Goal: Task Accomplishment & Management: Manage account settings

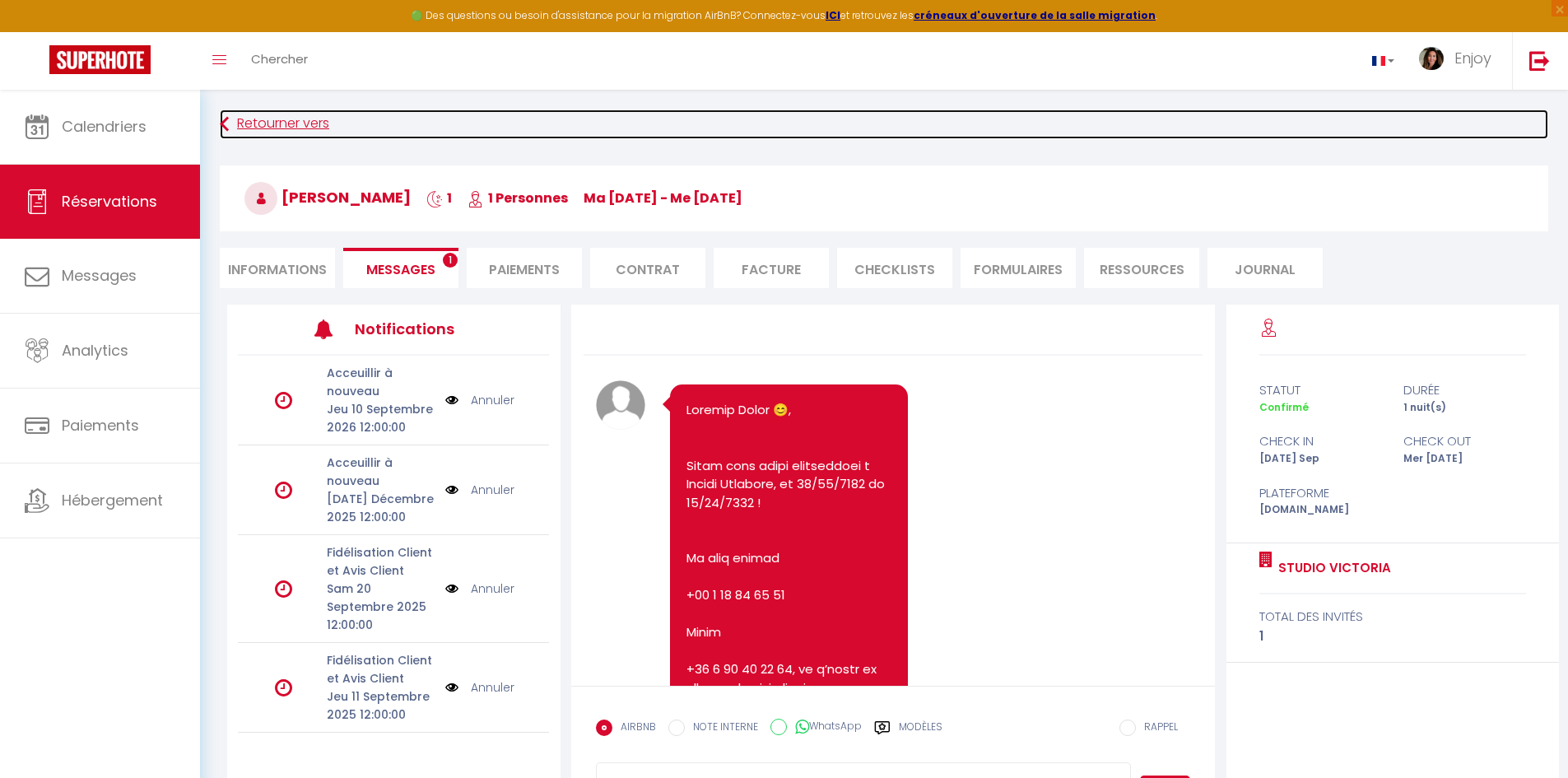
click at [289, 120] on link "Retourner vers" at bounding box center [884, 124] width 1328 height 30
select select
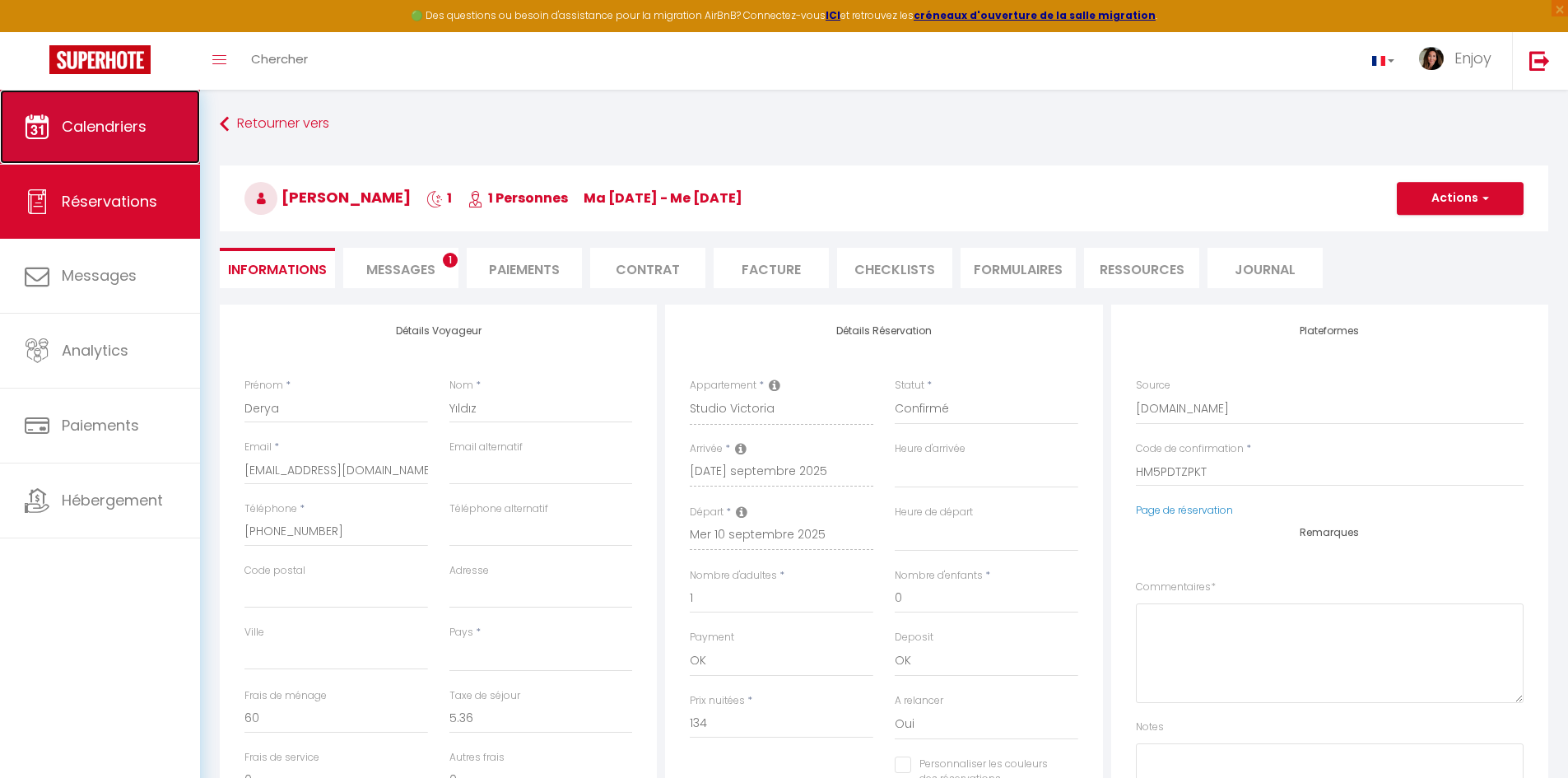
click at [64, 142] on link "Calendriers" at bounding box center [100, 127] width 200 height 74
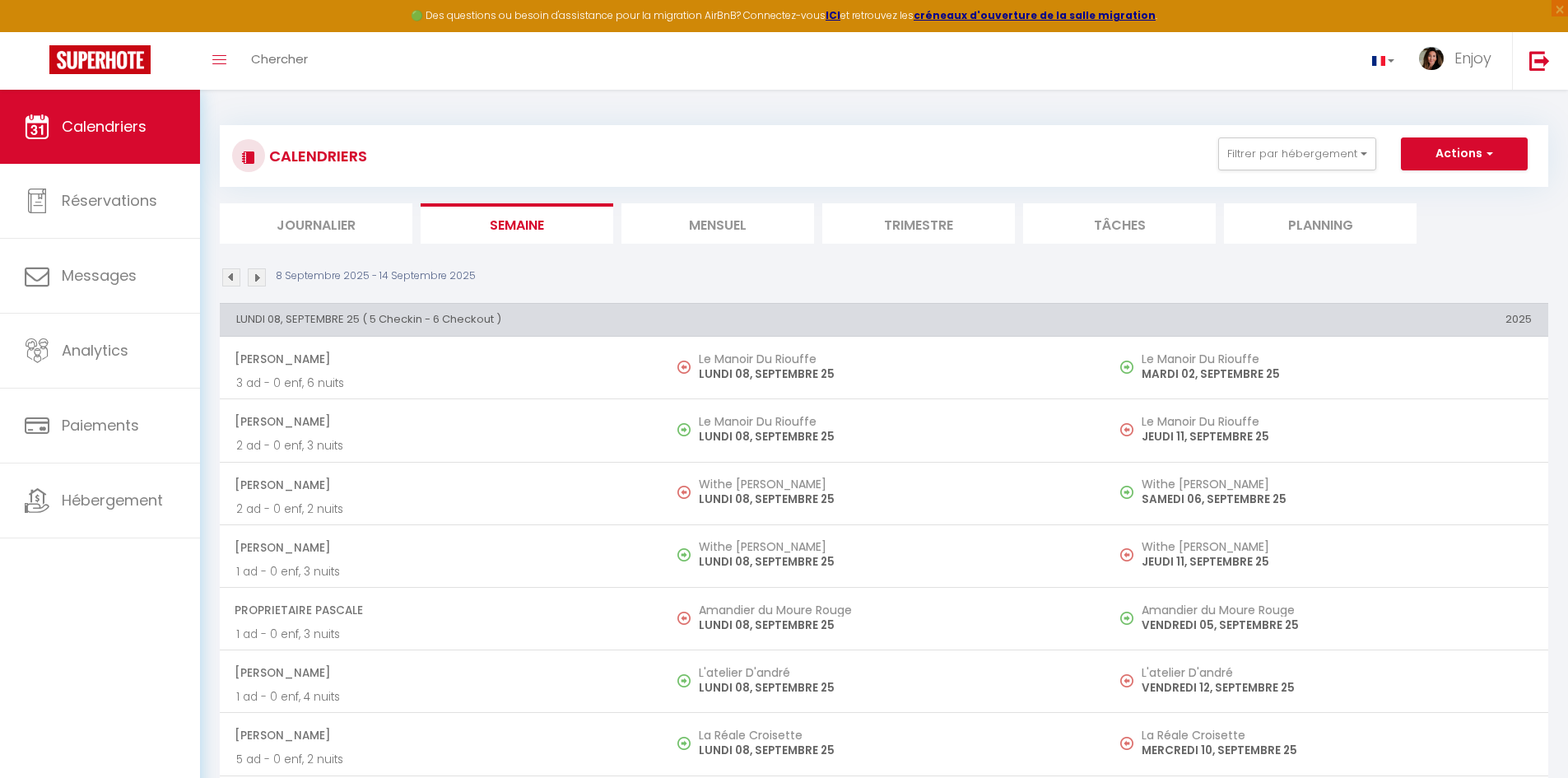
click at [733, 230] on li "Mensuel" at bounding box center [718, 223] width 192 height 40
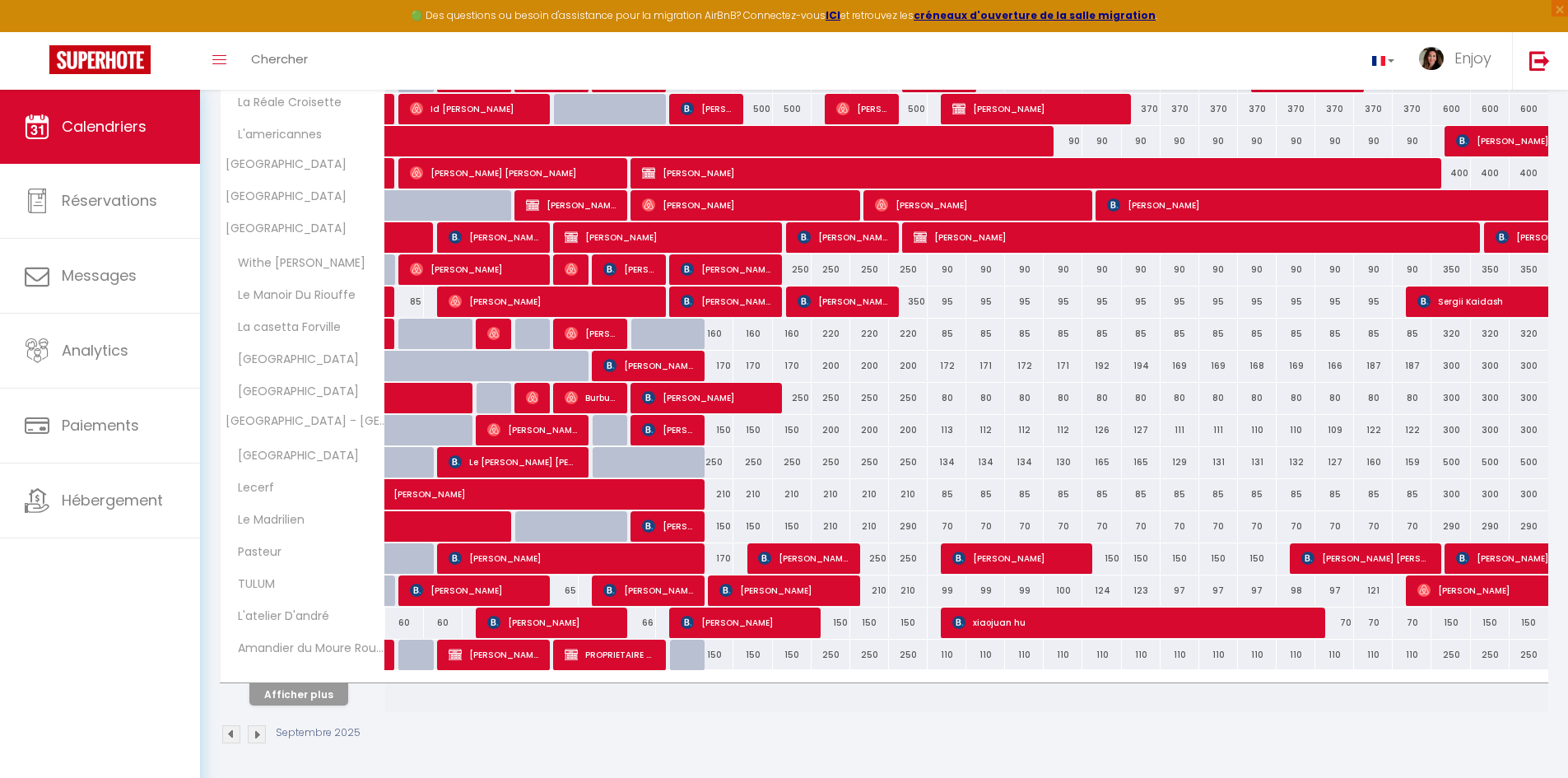
scroll to position [349, 0]
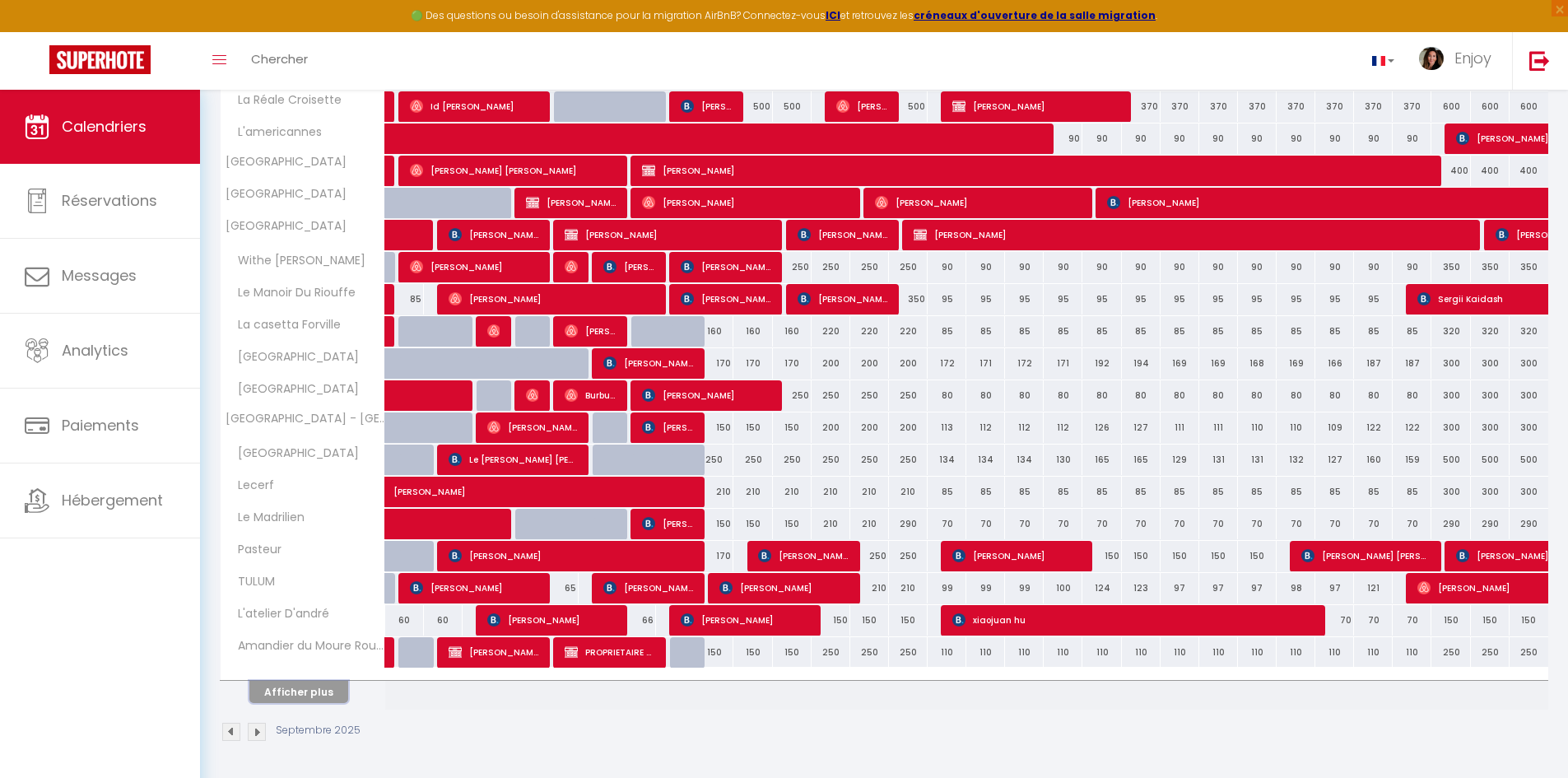
click at [294, 694] on button "Afficher plus" at bounding box center [299, 692] width 99 height 22
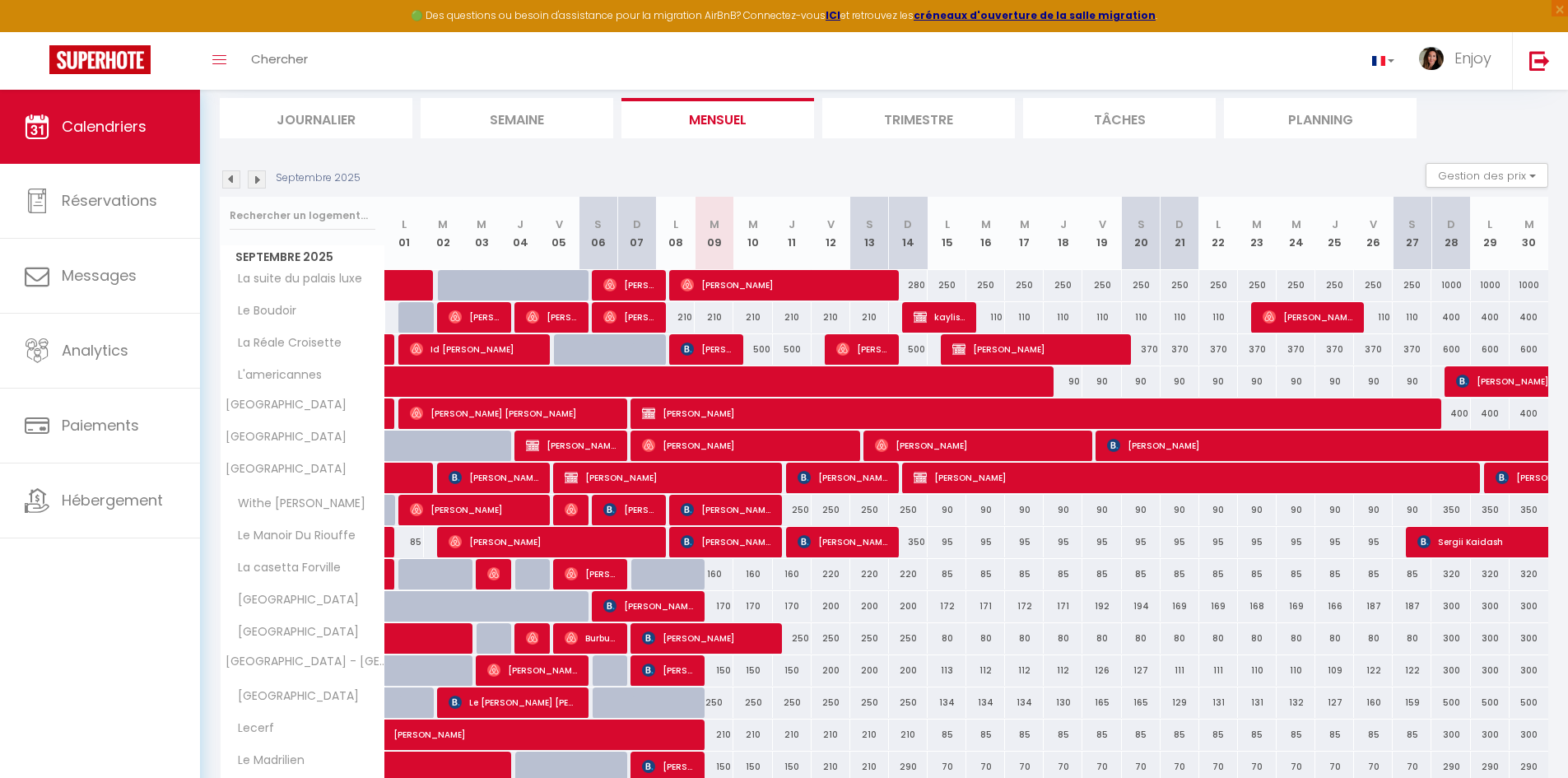
scroll to position [0, 0]
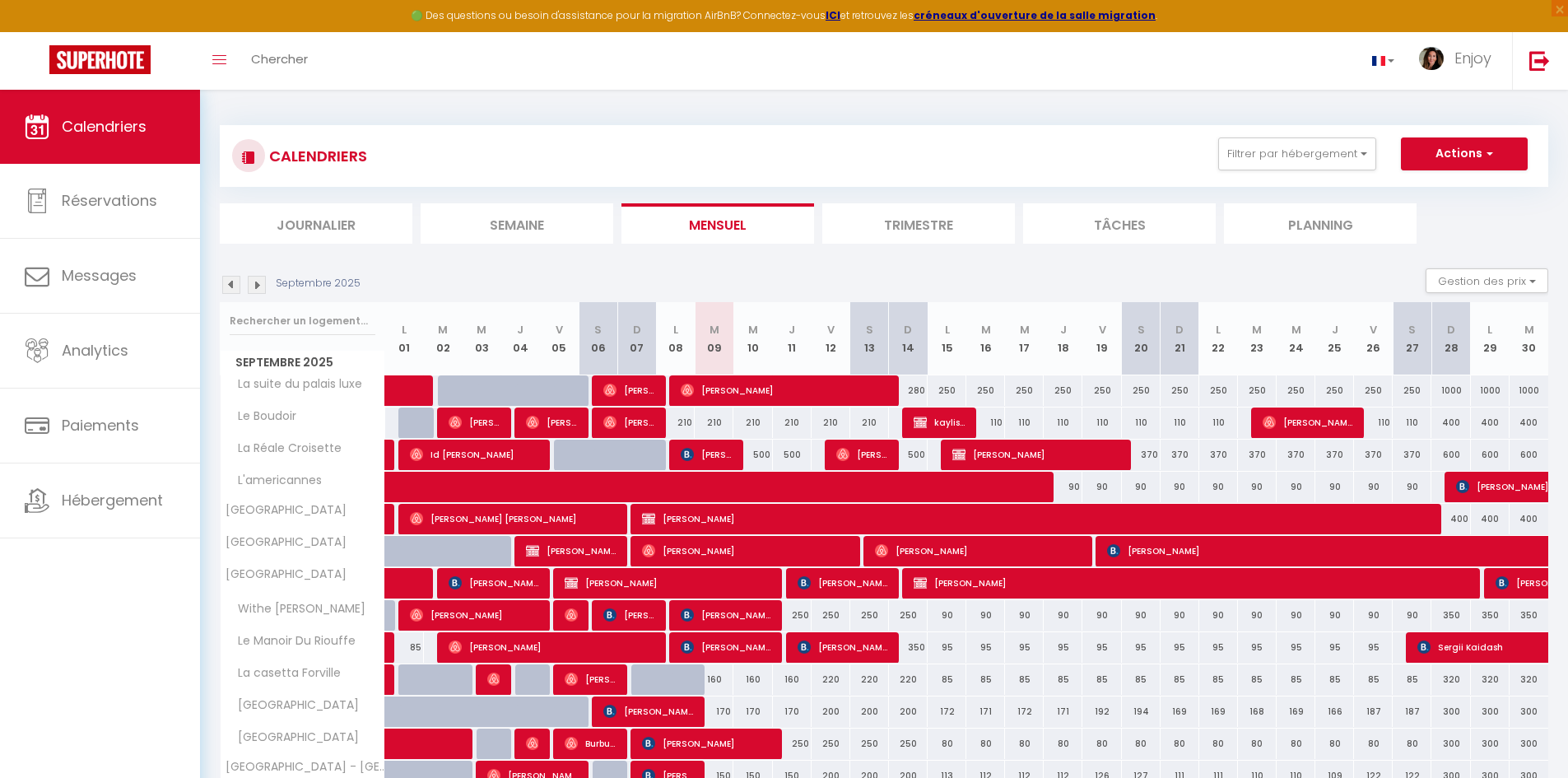
click at [943, 229] on li "Trimestre" at bounding box center [918, 223] width 192 height 40
click at [230, 284] on img at bounding box center [231, 285] width 18 height 18
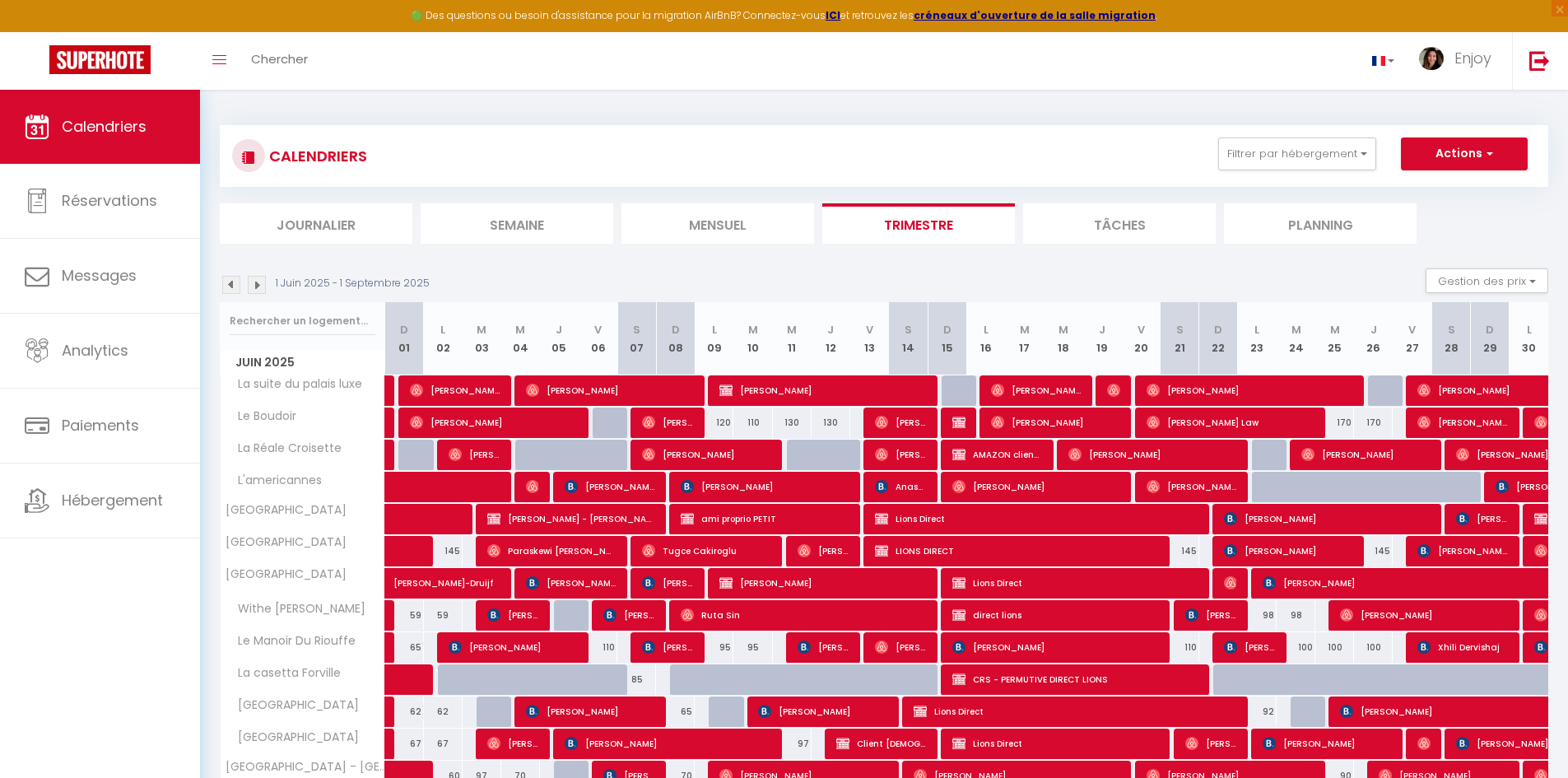
click at [230, 284] on img at bounding box center [231, 285] width 18 height 18
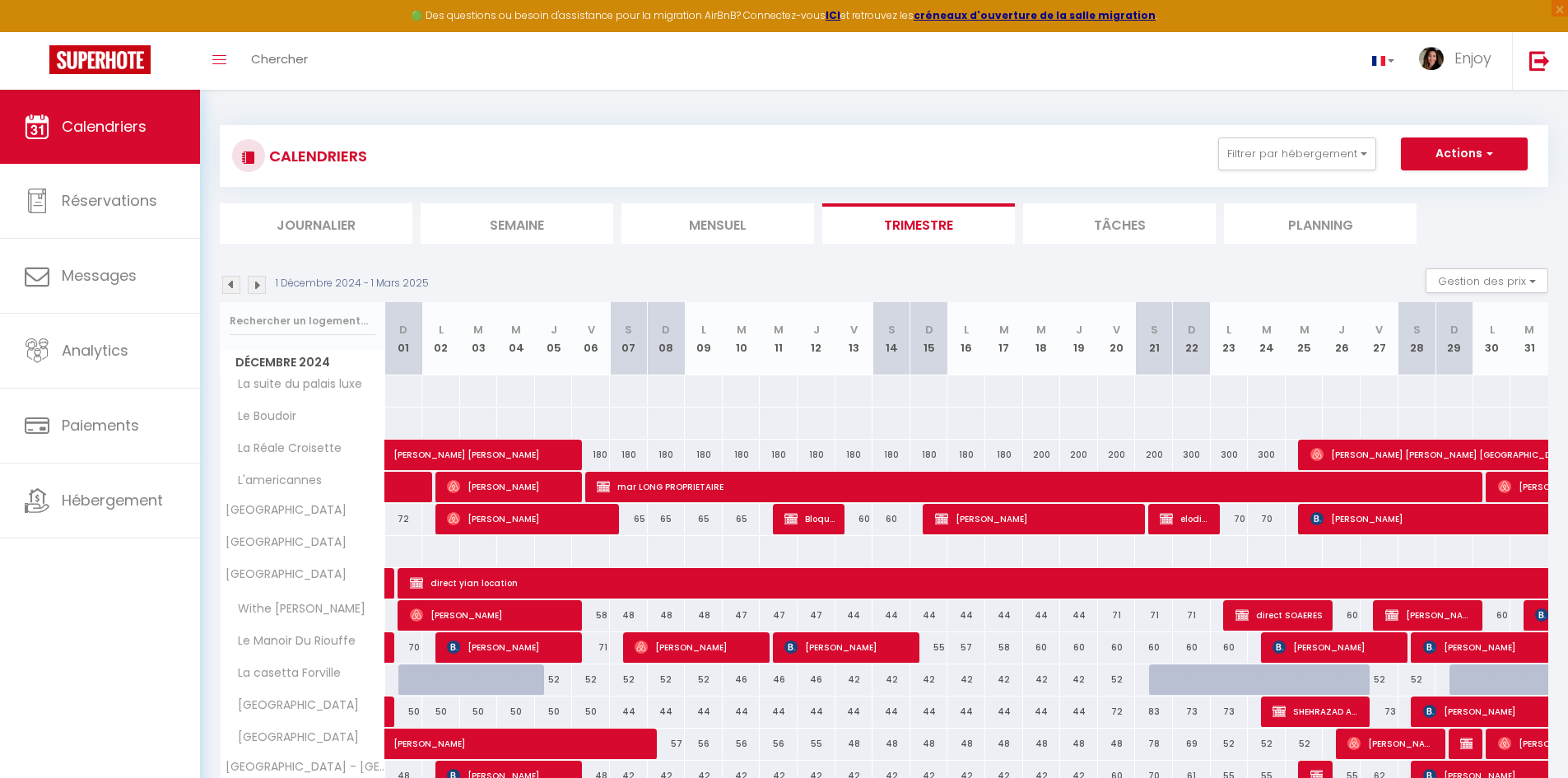
click at [230, 284] on img at bounding box center [231, 285] width 18 height 18
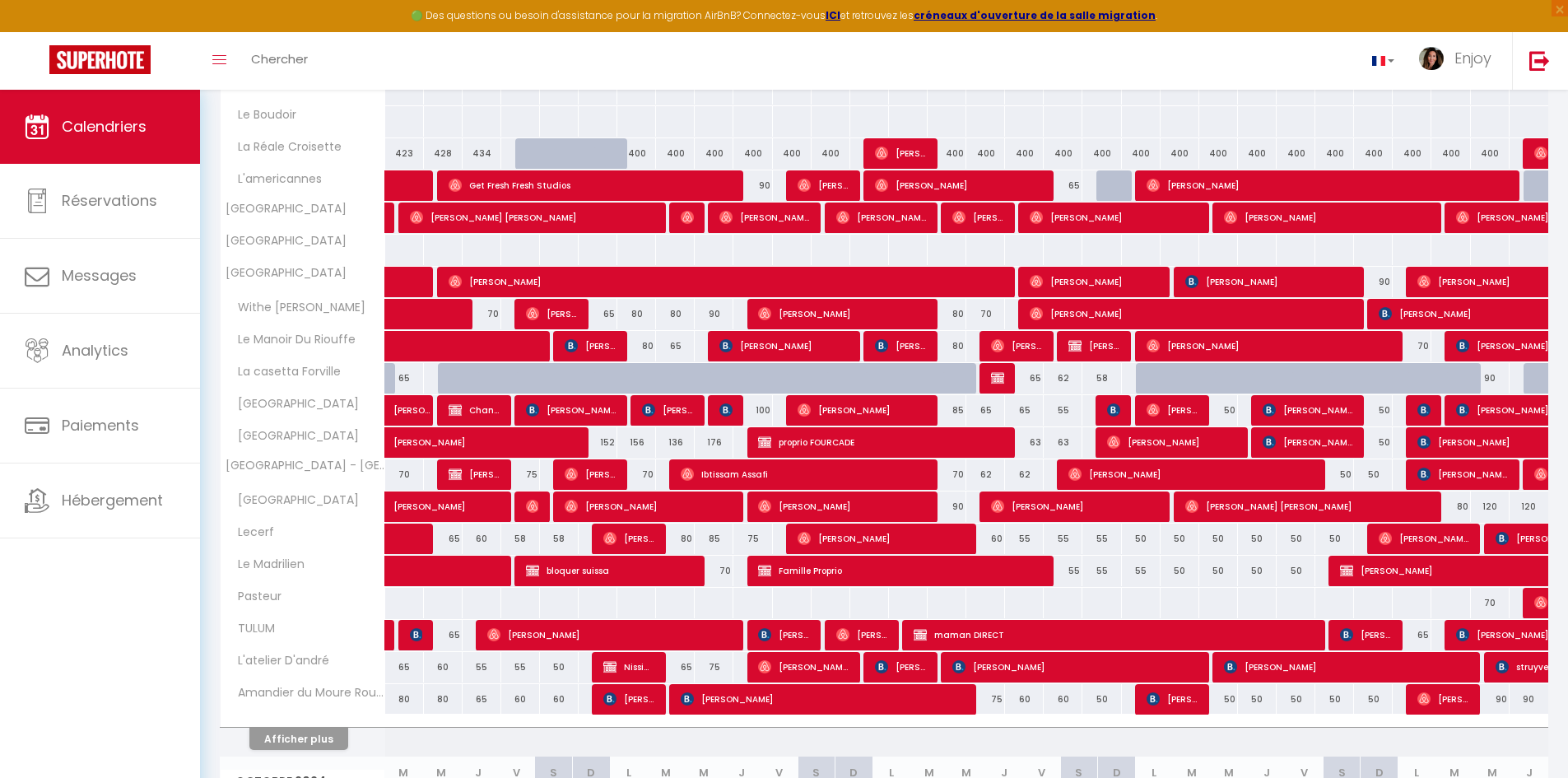
scroll to position [330, 0]
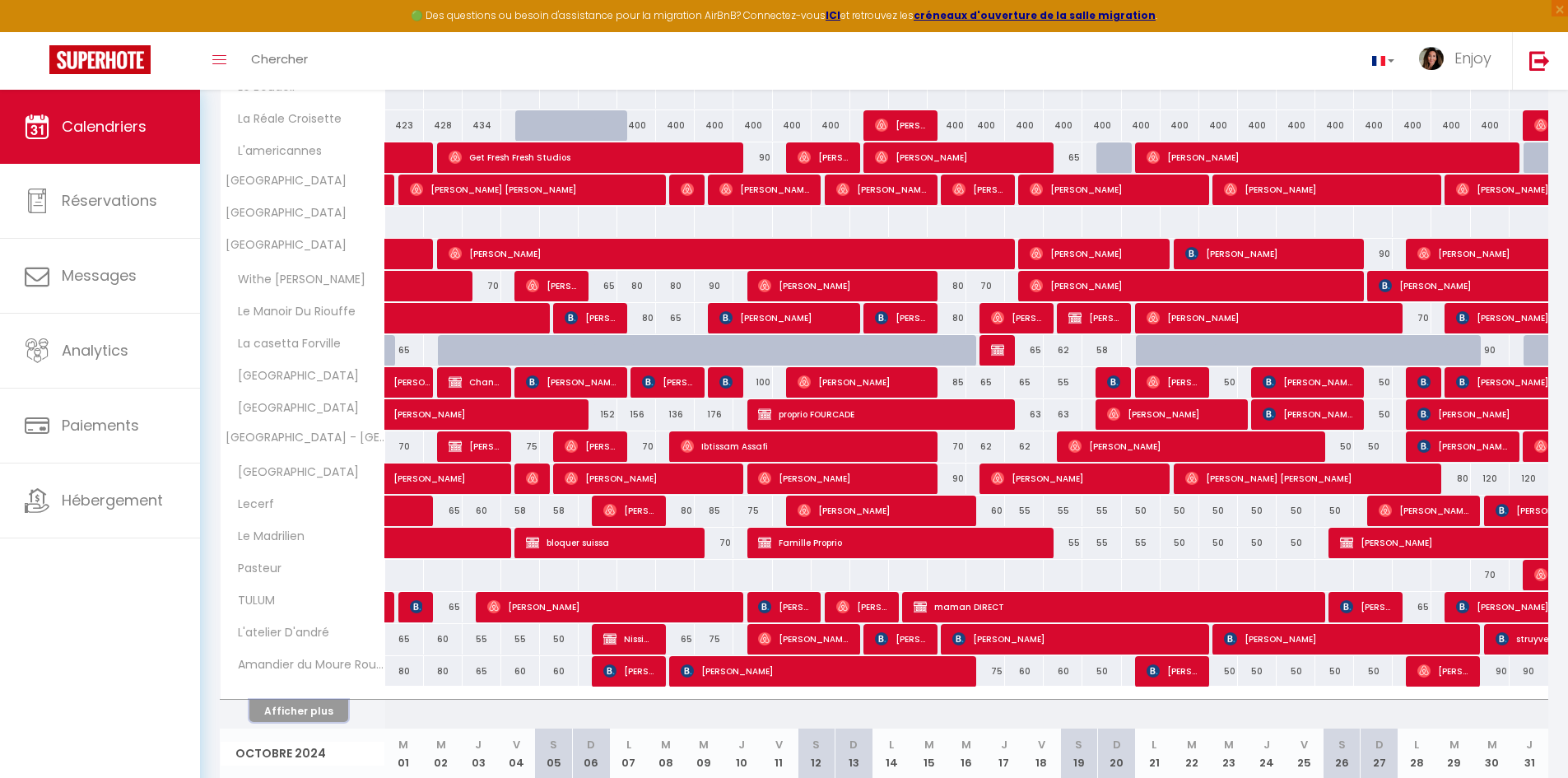
click at [320, 715] on button "Afficher plus" at bounding box center [299, 711] width 99 height 22
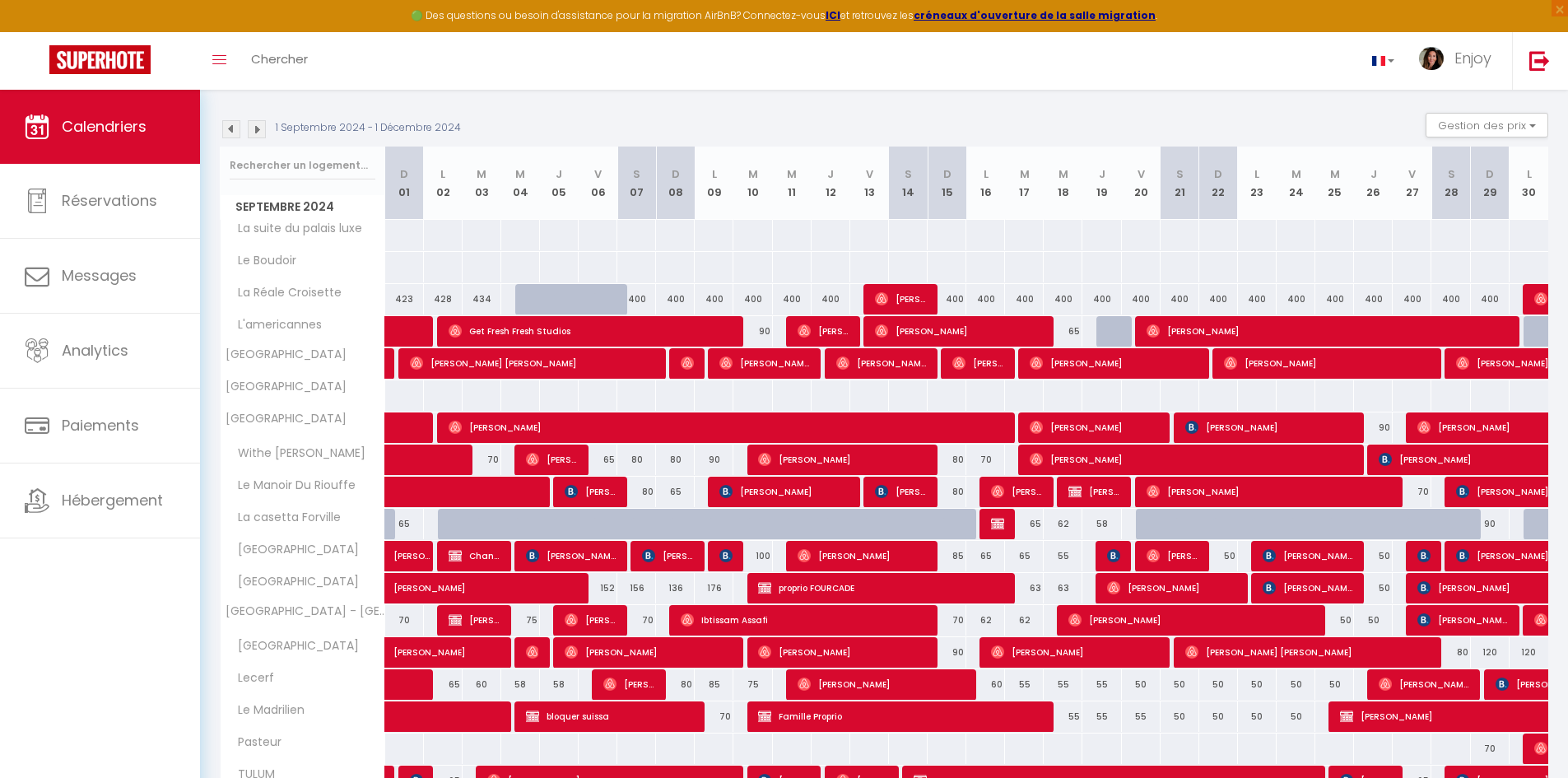
scroll to position [0, 0]
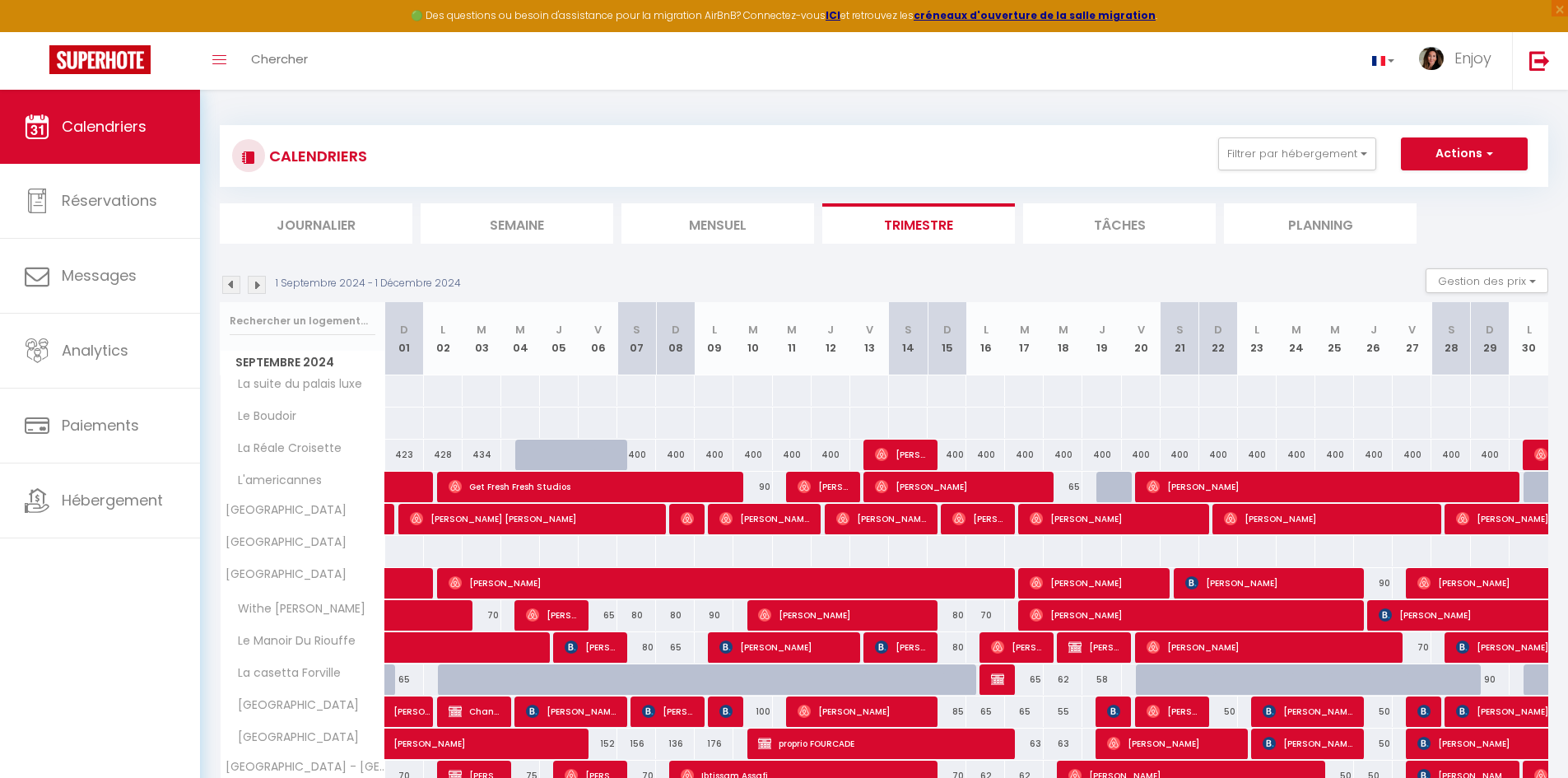
click at [261, 285] on img at bounding box center [257, 285] width 18 height 18
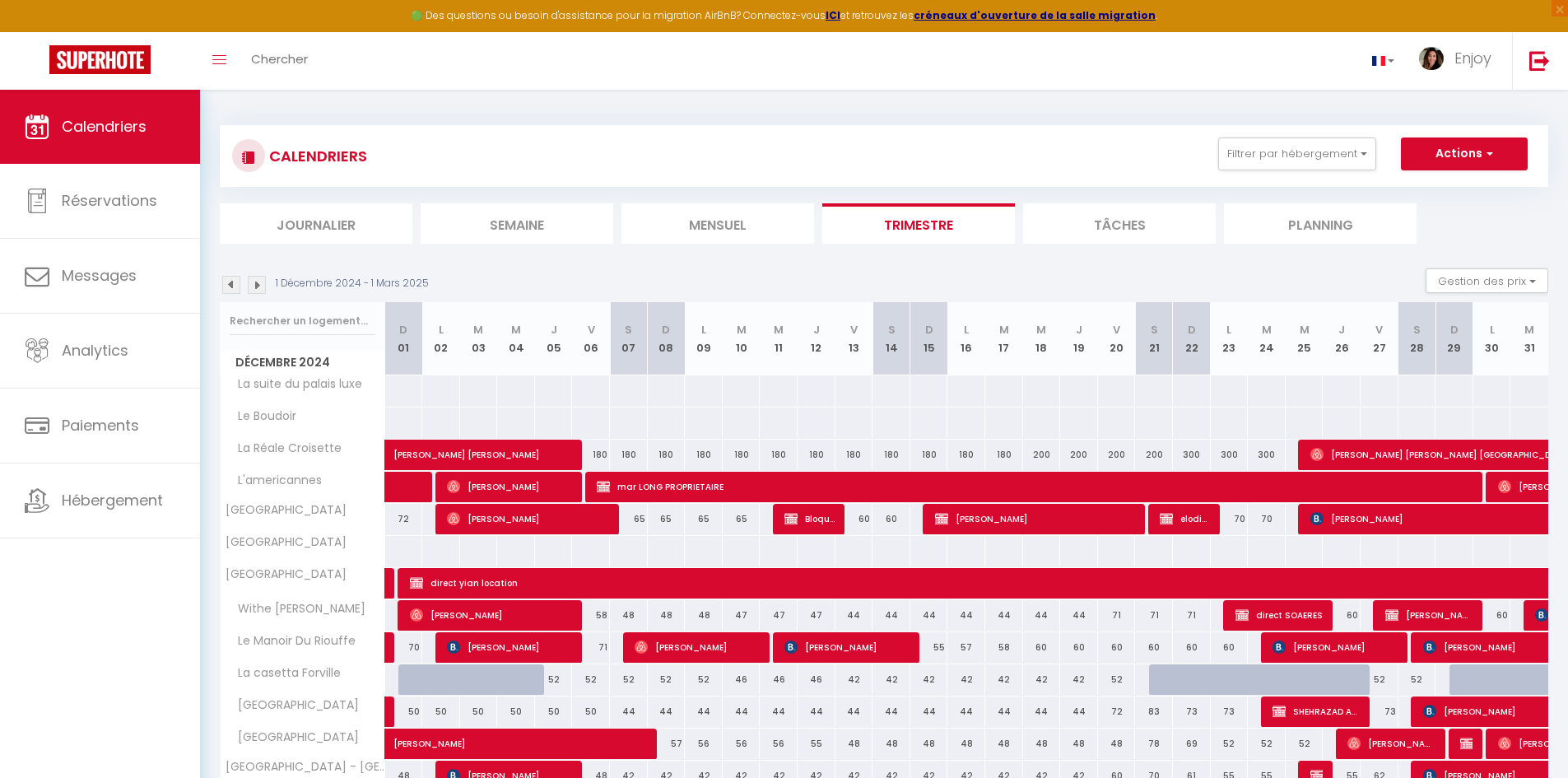
click at [697, 223] on li "Mensuel" at bounding box center [718, 223] width 192 height 40
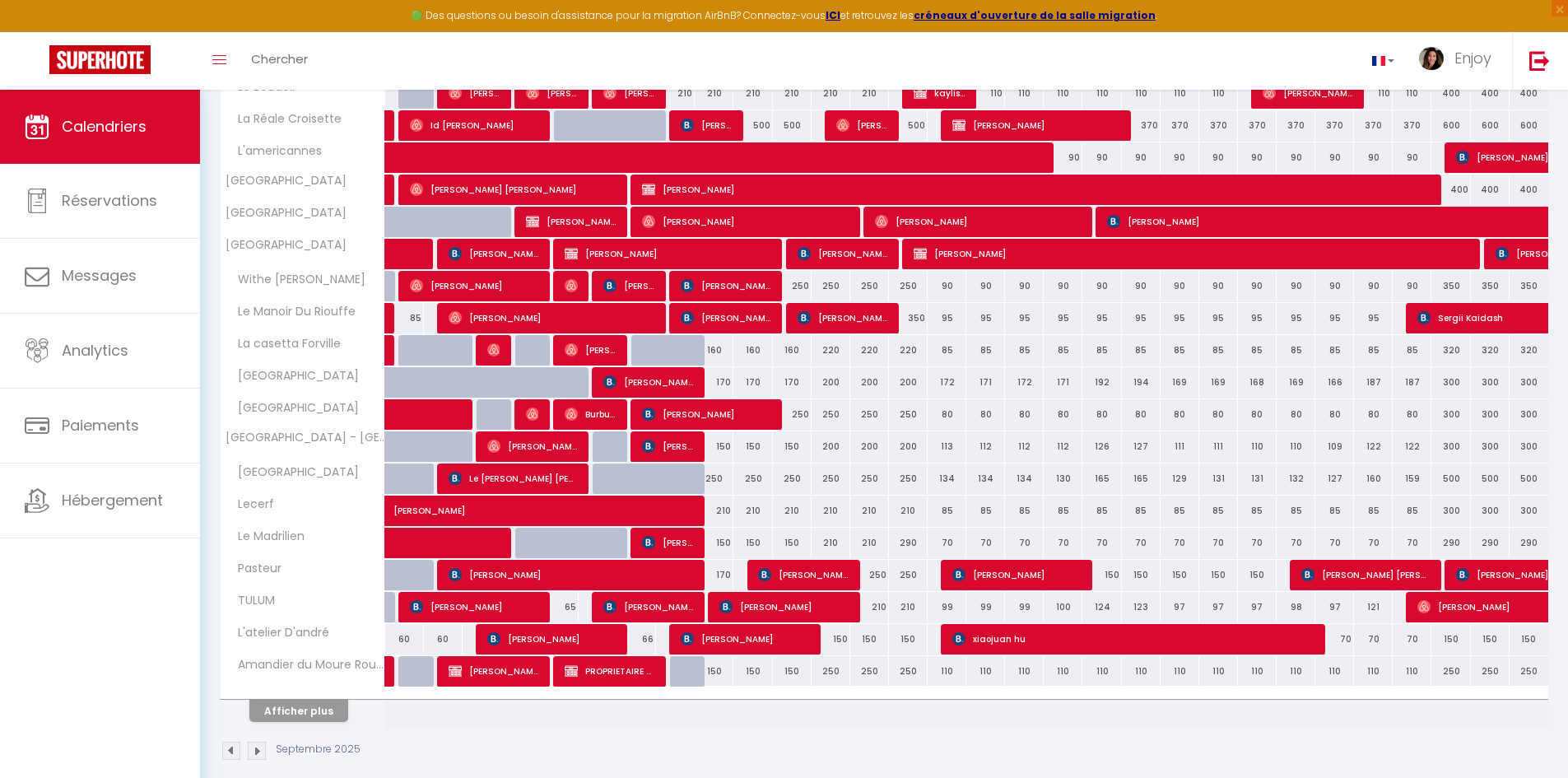
scroll to position [349, 0]
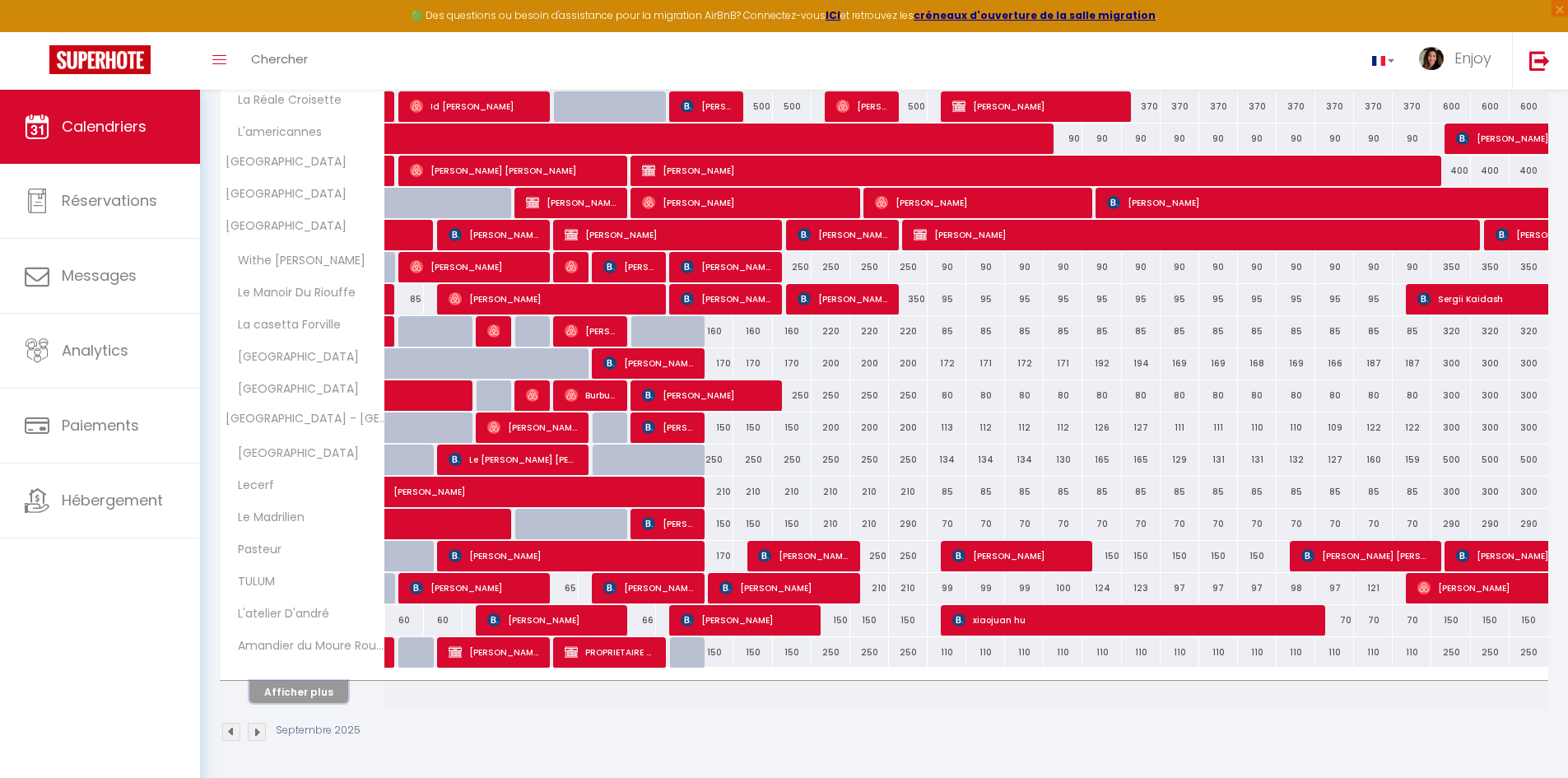
click at [333, 694] on button "Afficher plus" at bounding box center [299, 692] width 99 height 22
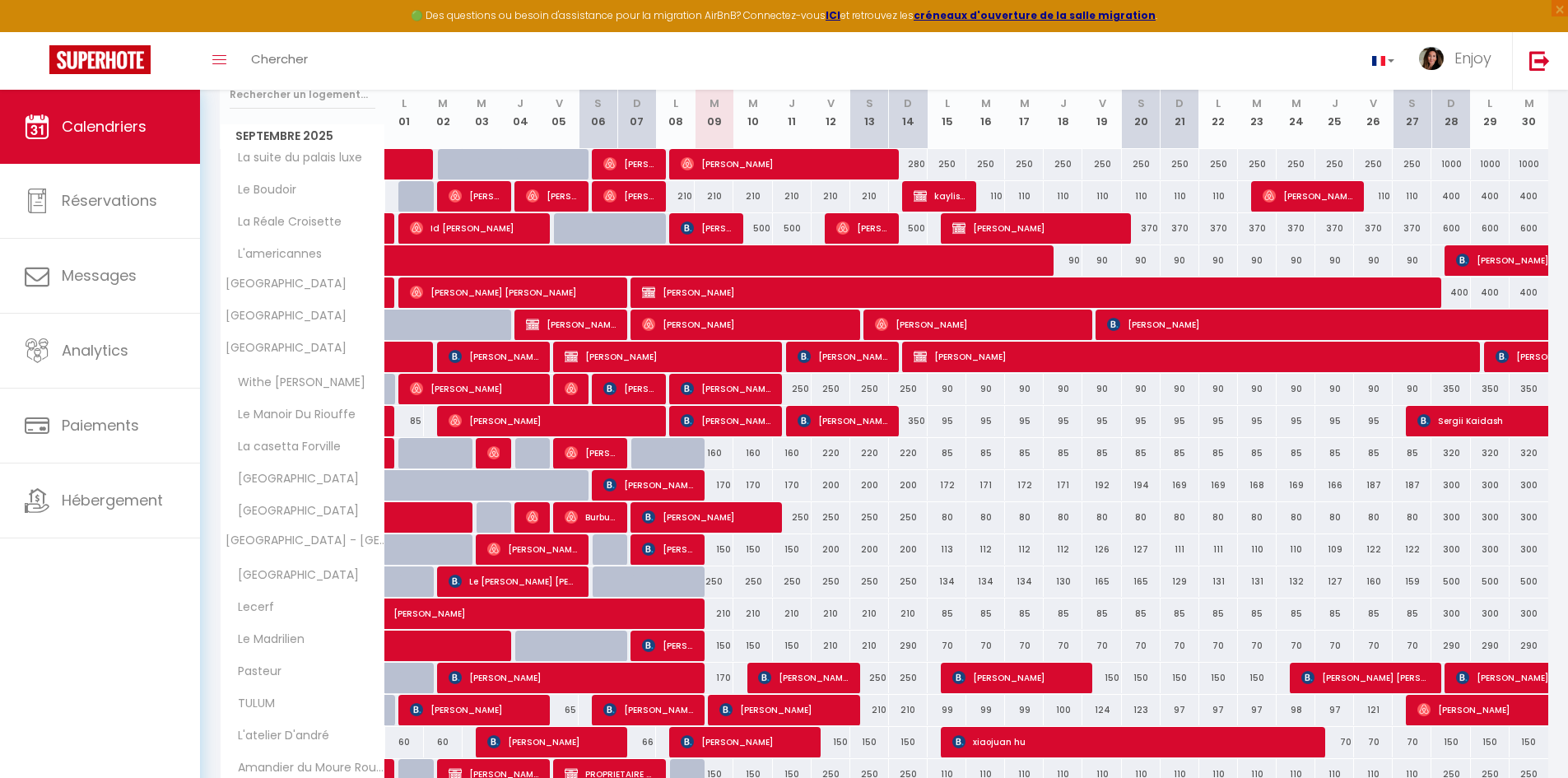
scroll to position [222, 0]
